Goal: Task Accomplishment & Management: Complete application form

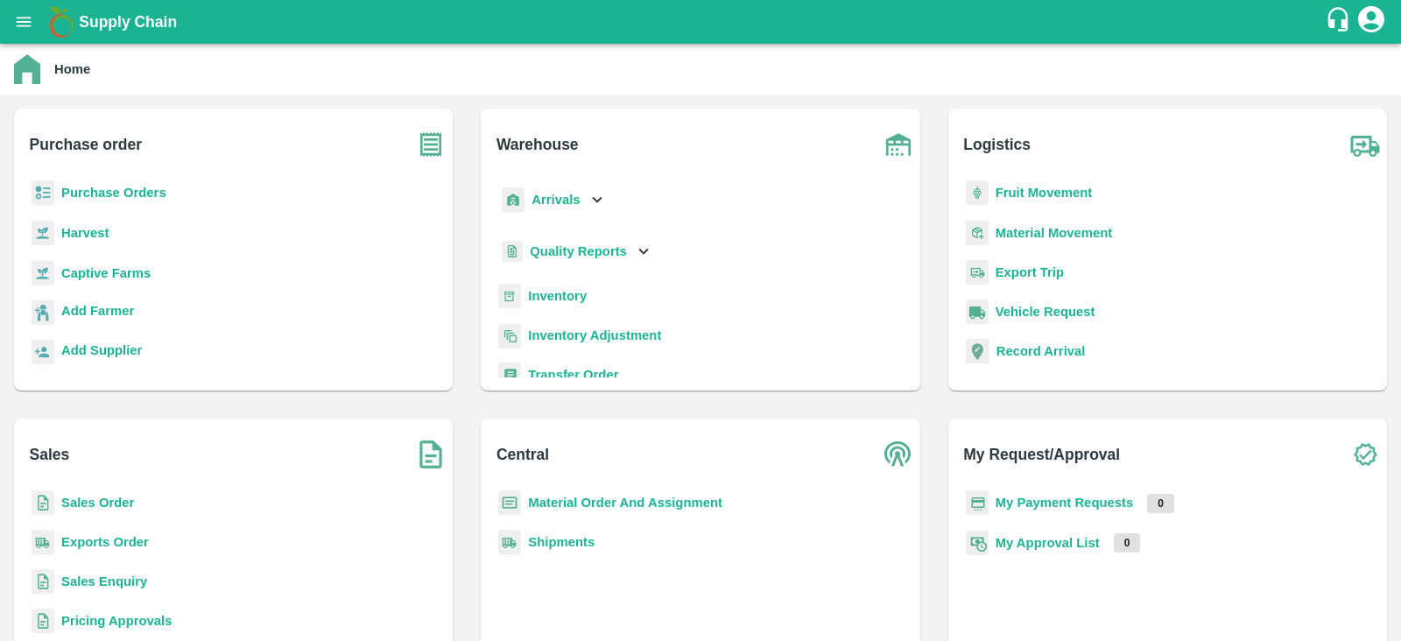
click at [125, 191] on b "Purchase Orders" at bounding box center [113, 193] width 105 height 14
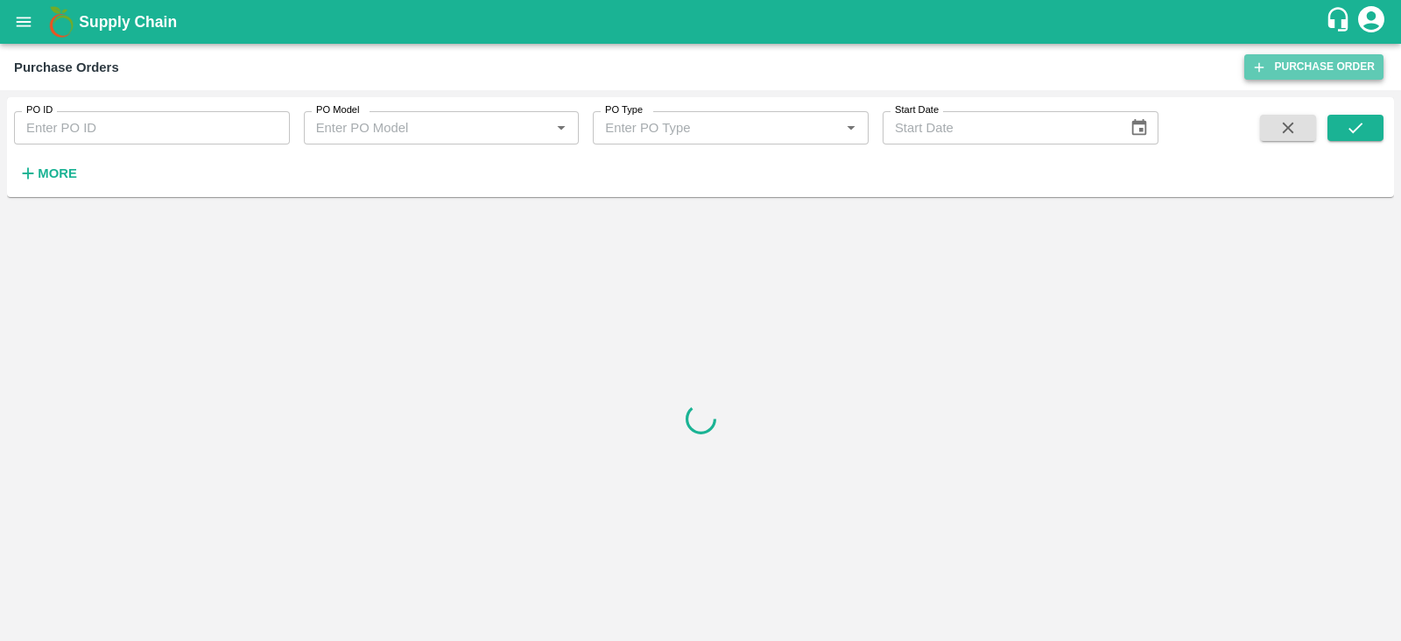
click at [1283, 54] on link "Purchase Order" at bounding box center [1313, 66] width 139 height 25
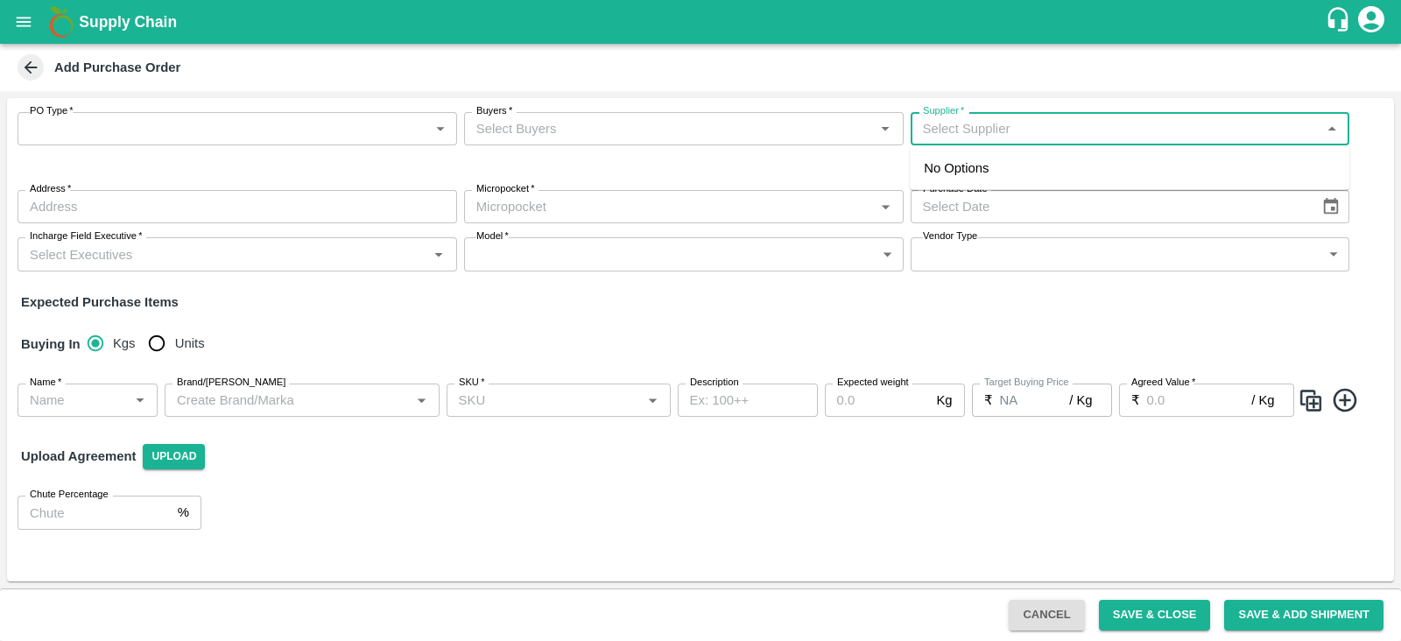
click at [1025, 133] on input "Supplier   *" at bounding box center [1116, 128] width 400 height 23
click at [1068, 178] on div "Growington ventures india ltd-Belapur, Konkan Division-7006198806(Supplier)" at bounding box center [1129, 177] width 411 height 39
type input "Growington ventures india ltd-Belapur, Konkan Division-7006198806(Supplier)"
type input "Belapur, Konkan Division, Navi Mumbai, Maharashtra"
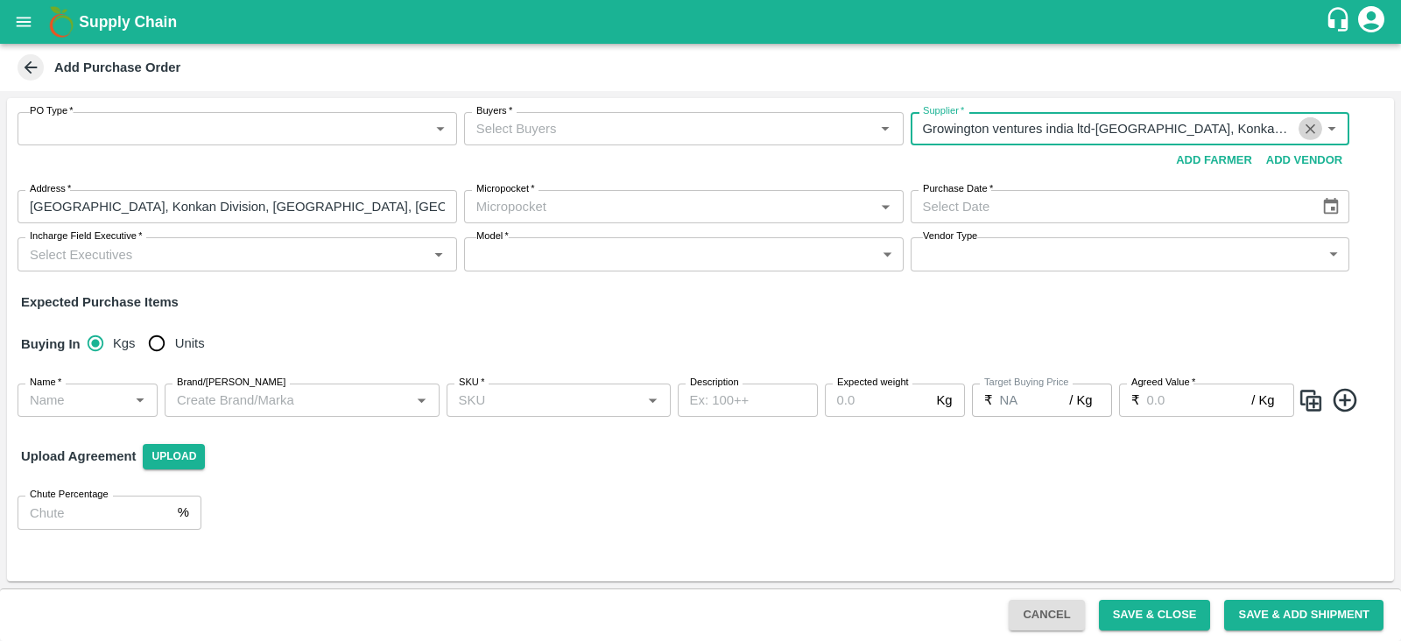
click at [1313, 128] on icon "Clear" at bounding box center [1310, 129] width 17 height 17
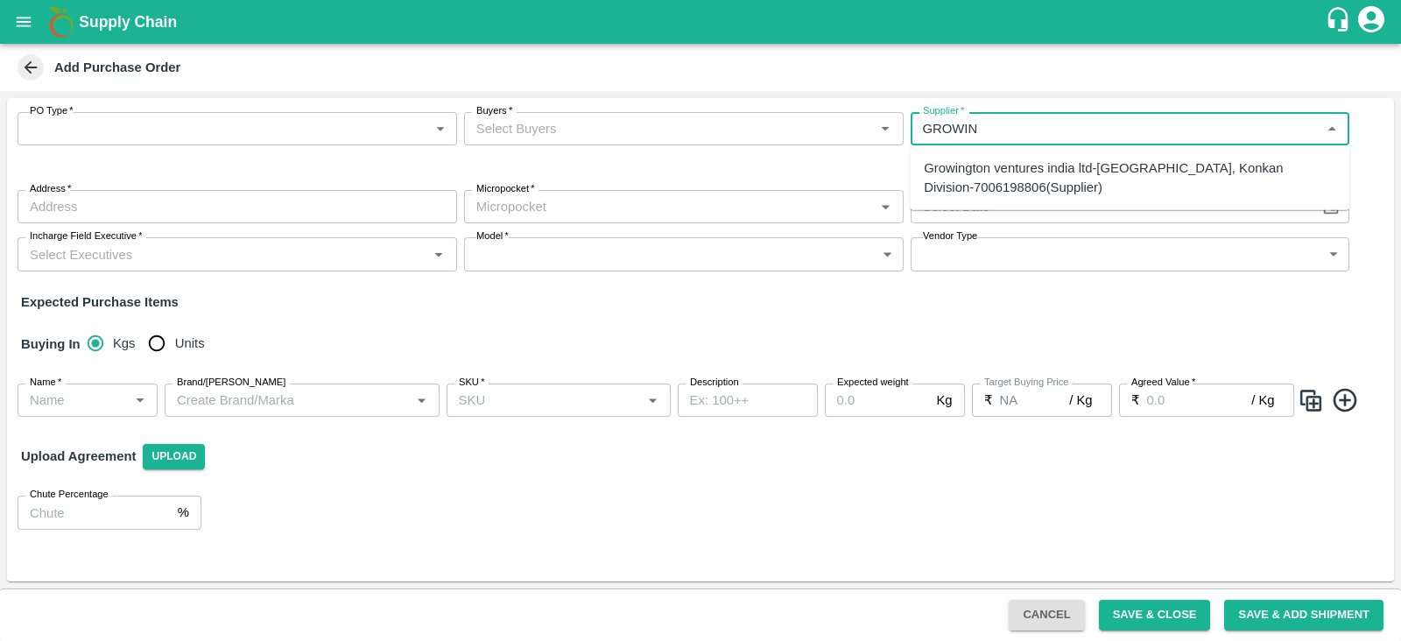
type input "GROWIN"
